Goal: Information Seeking & Learning: Learn about a topic

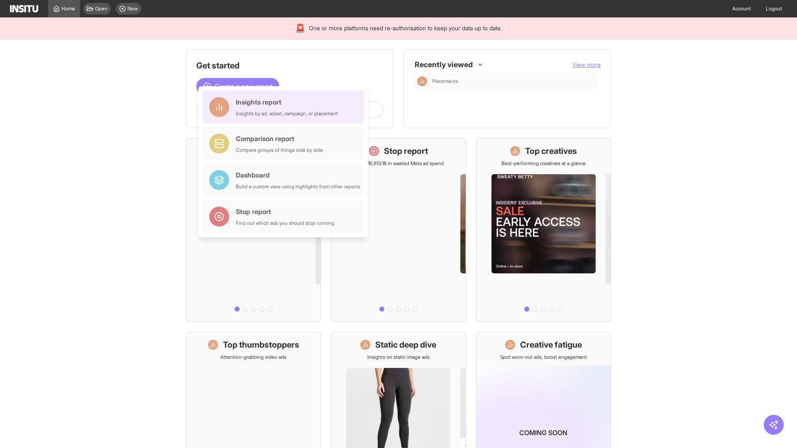
click at [285, 107] on div "Insights report Insights by ad, adset, campaign, or placement" at bounding box center [287, 107] width 102 height 20
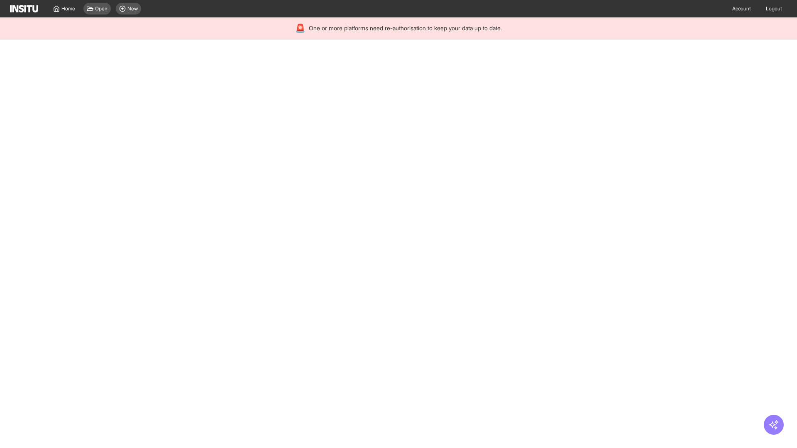
select select "**"
